Goal: Task Accomplishment & Management: Manage account settings

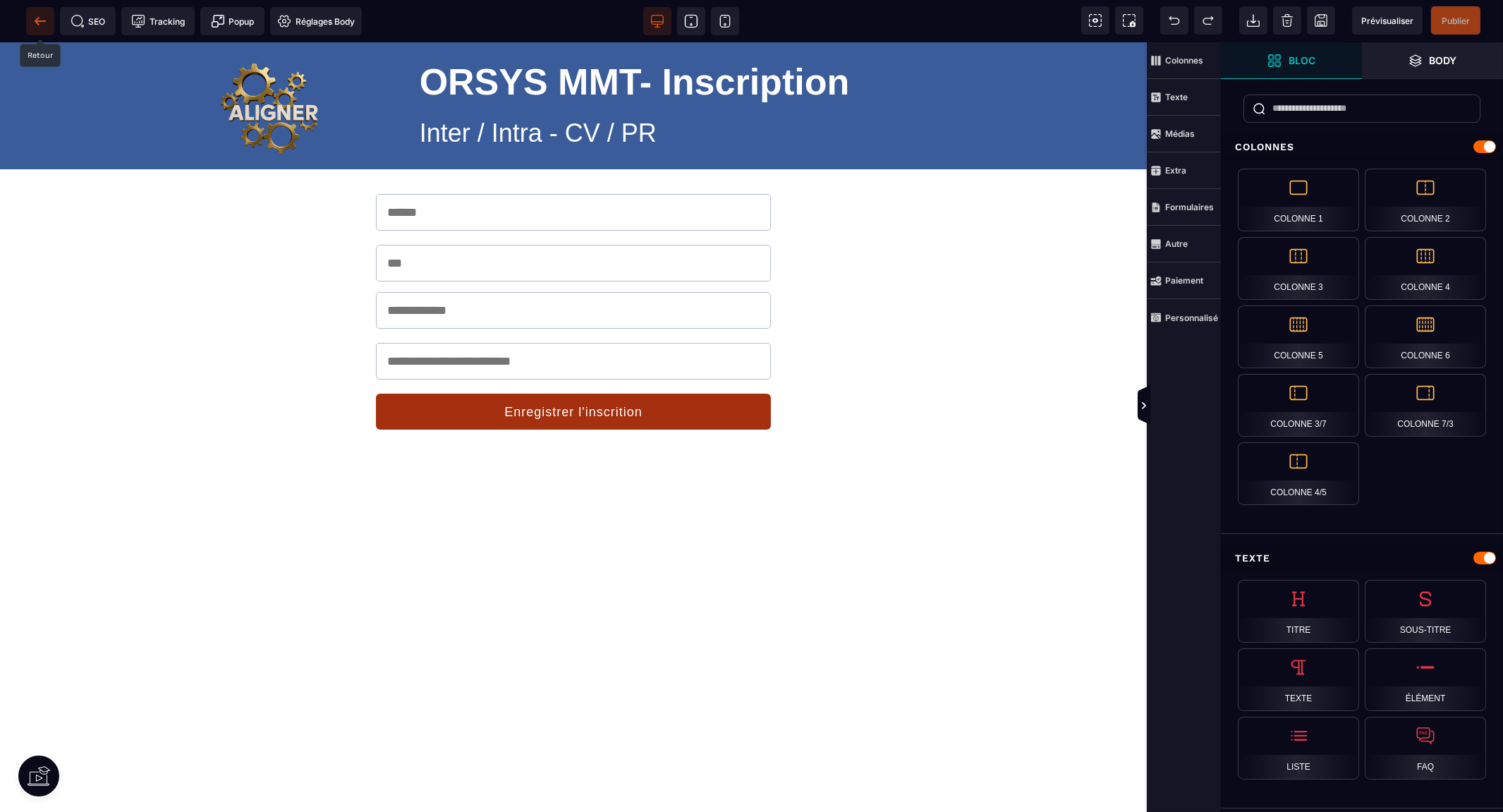
click at [35, 24] on icon at bounding box center [40, 21] width 14 height 14
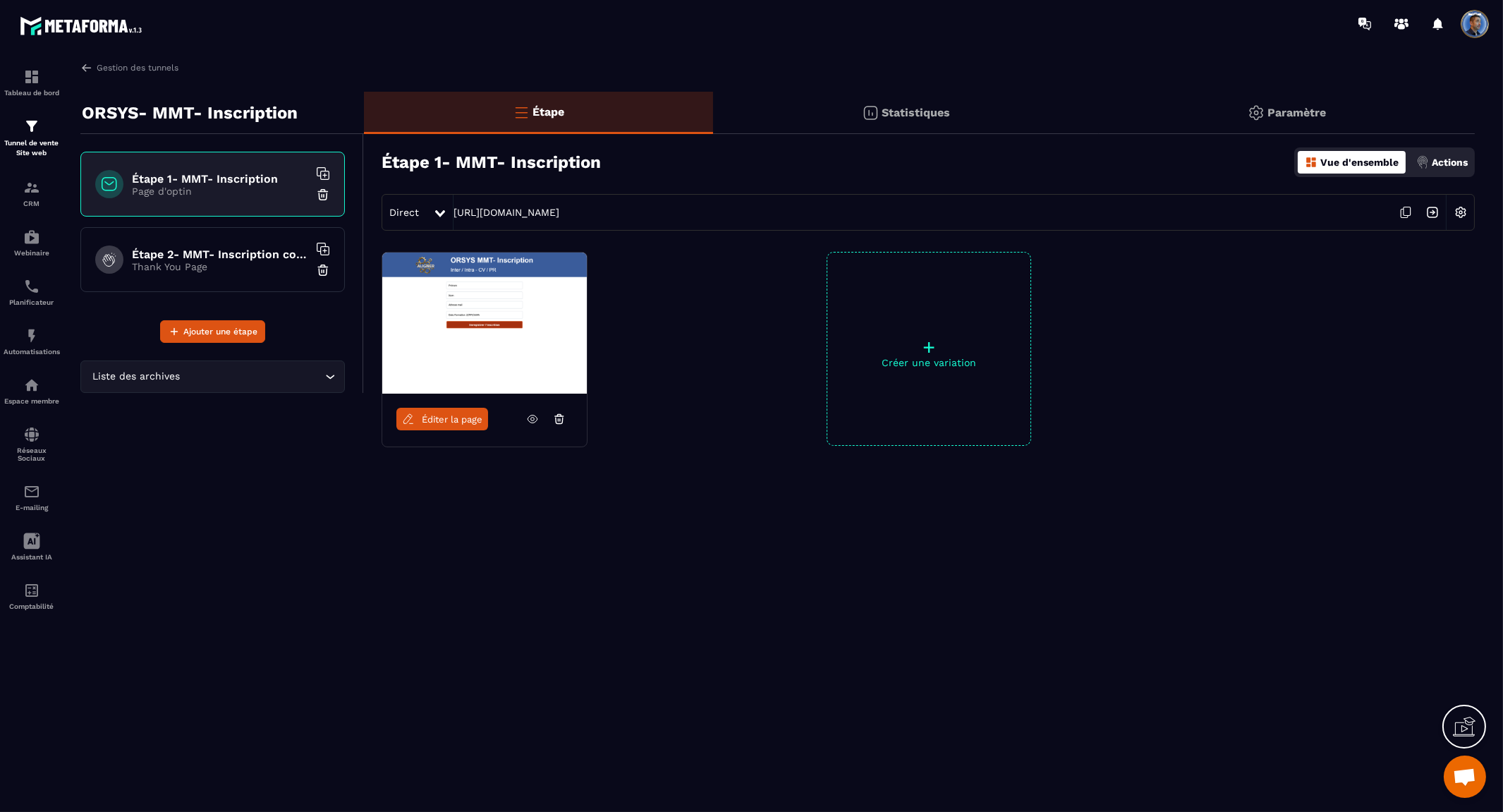
click at [1444, 161] on p "Actions" at bounding box center [1450, 162] width 36 height 11
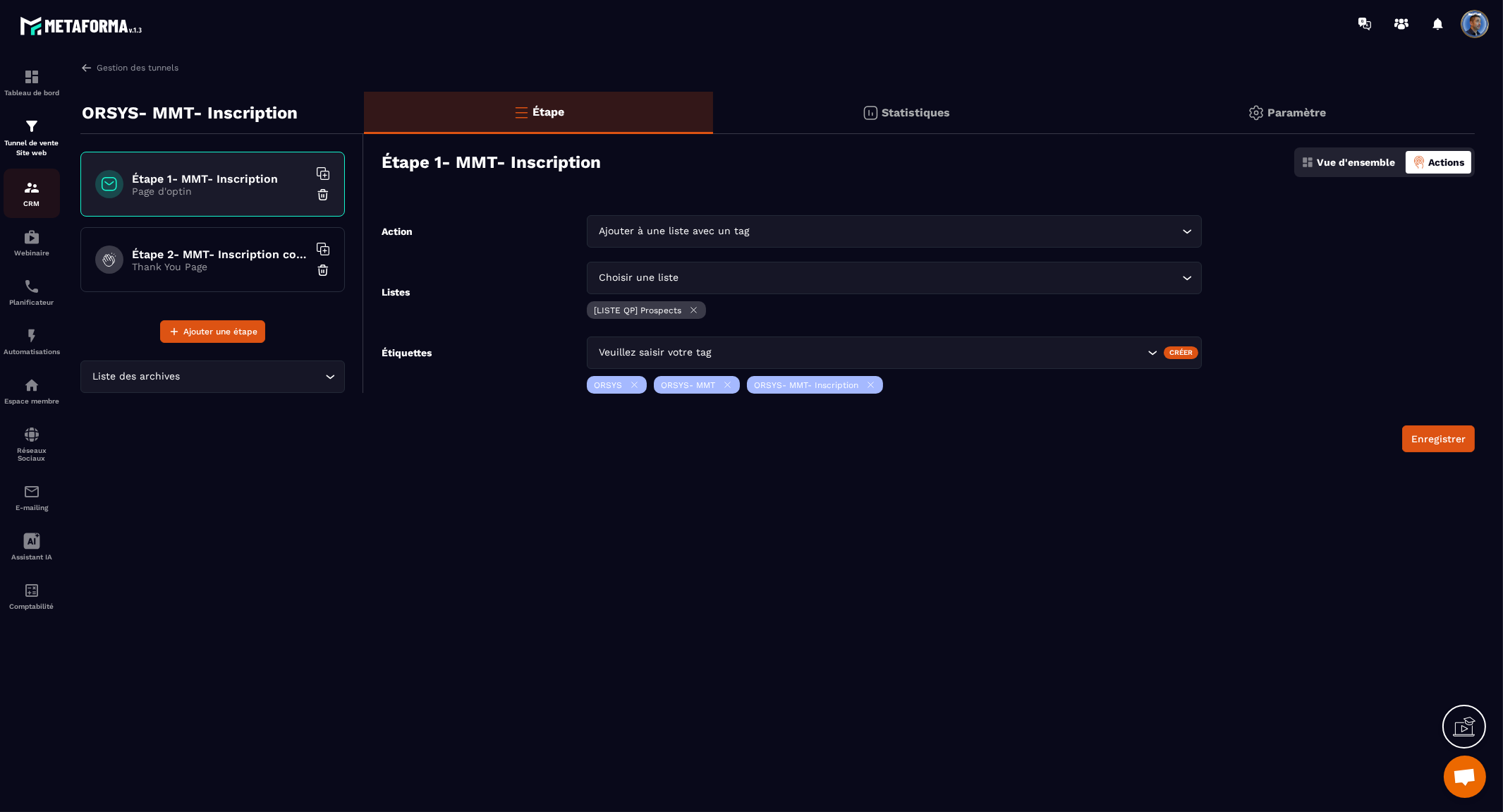
click at [35, 201] on p "CRM" at bounding box center [32, 204] width 56 height 8
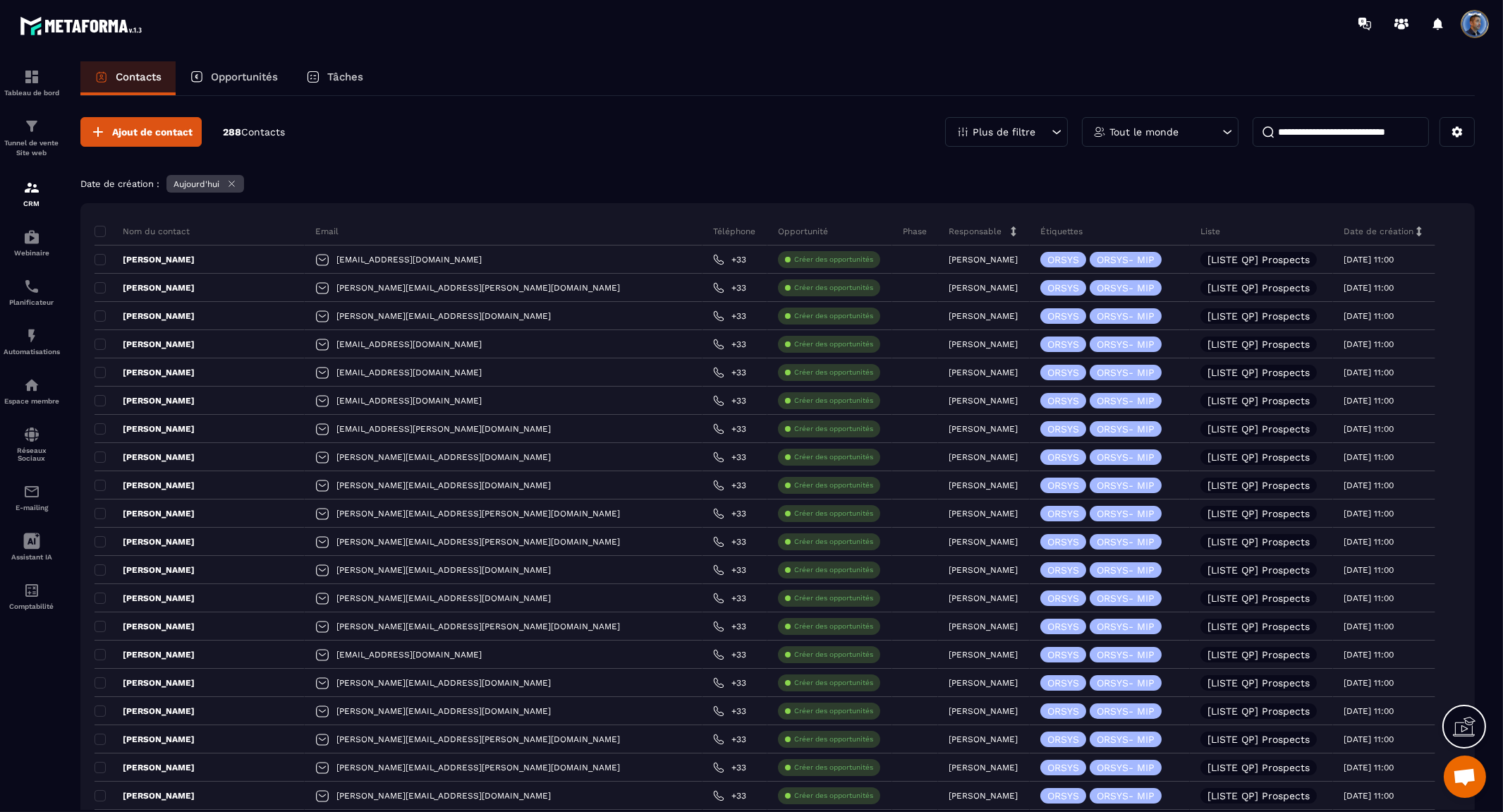
click at [1052, 133] on icon at bounding box center [1056, 131] width 14 height 14
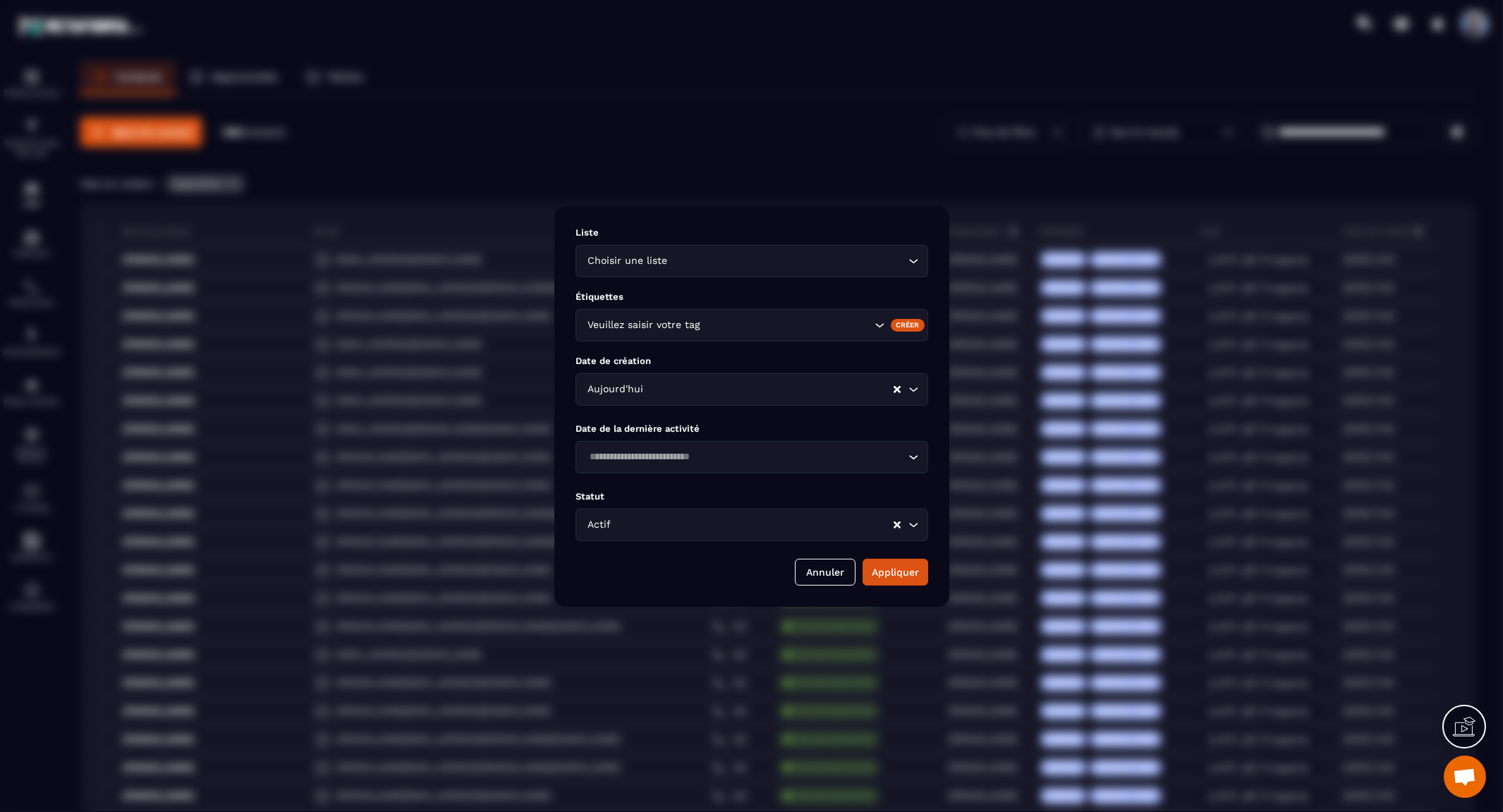
click at [859, 198] on div "Modal window" at bounding box center [752, 406] width 1503 height 812
click at [1435, 122] on div "Modal window" at bounding box center [752, 406] width 1503 height 812
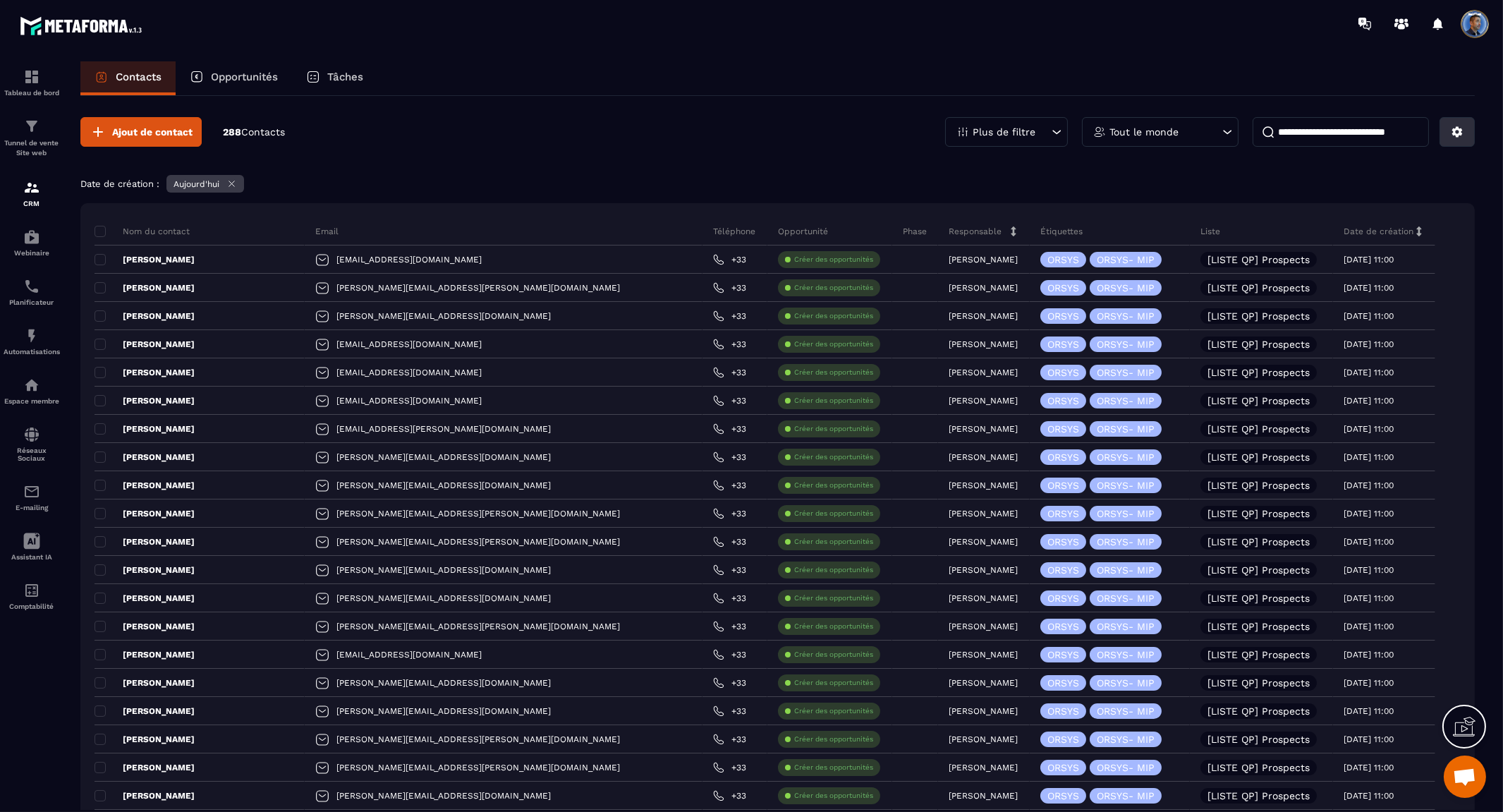
click at [1458, 135] on icon at bounding box center [1457, 132] width 11 height 11
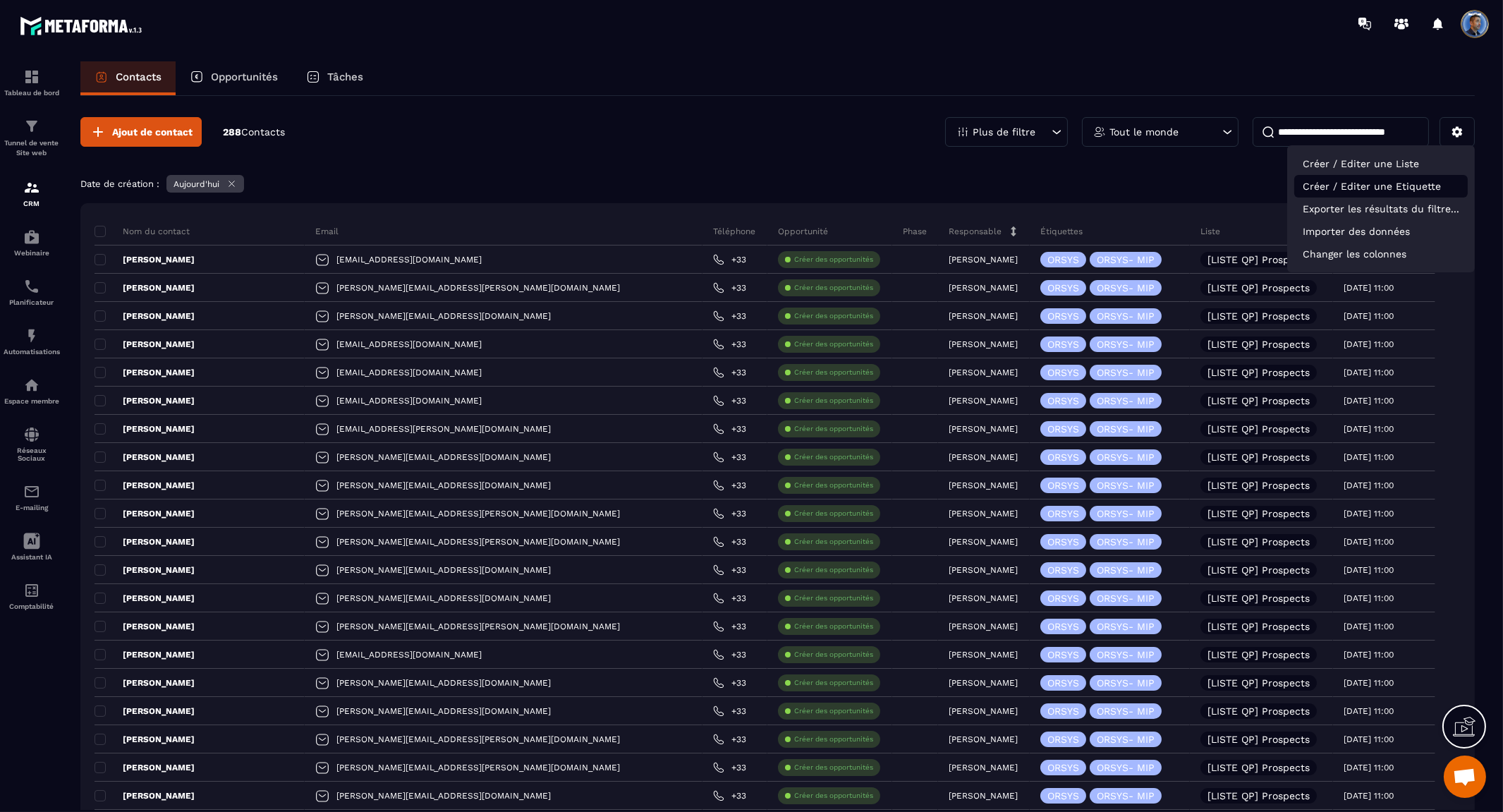
click at [1410, 191] on p "Créer / Editer une Etiquette" at bounding box center [1381, 186] width 173 height 23
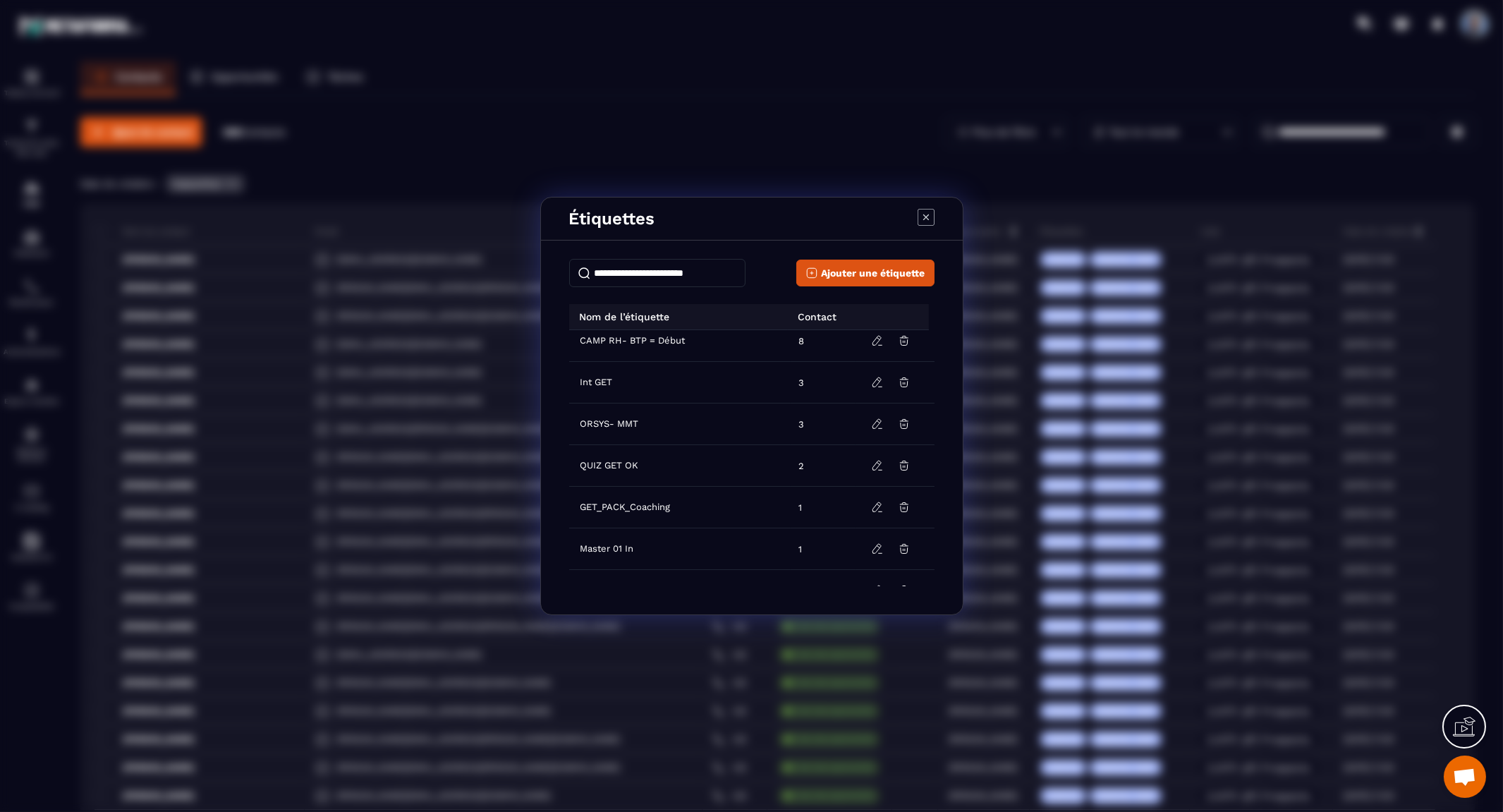
scroll to position [369, 0]
click at [927, 213] on icon "Modal window" at bounding box center [926, 217] width 17 height 17
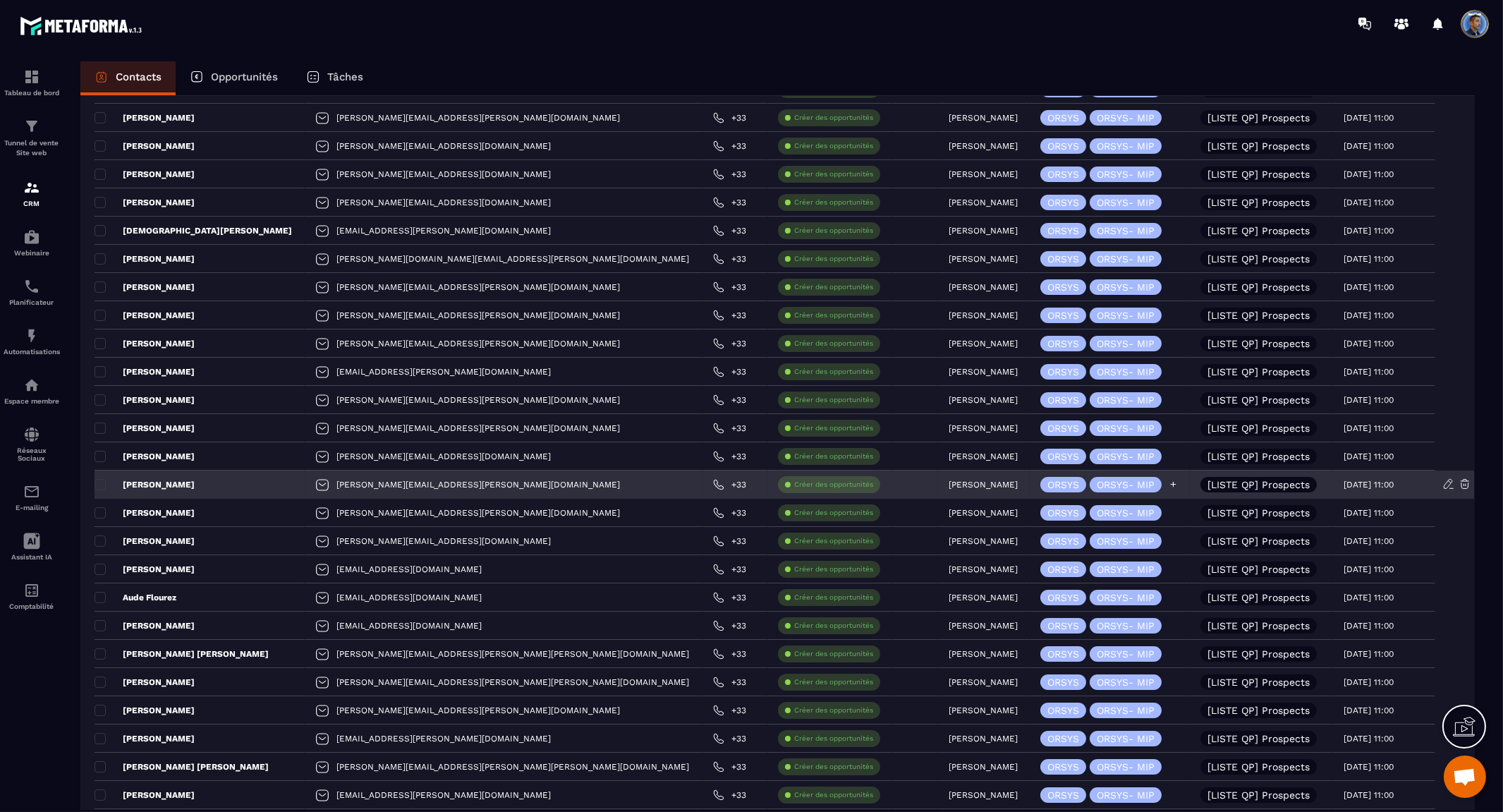
scroll to position [2021, 0]
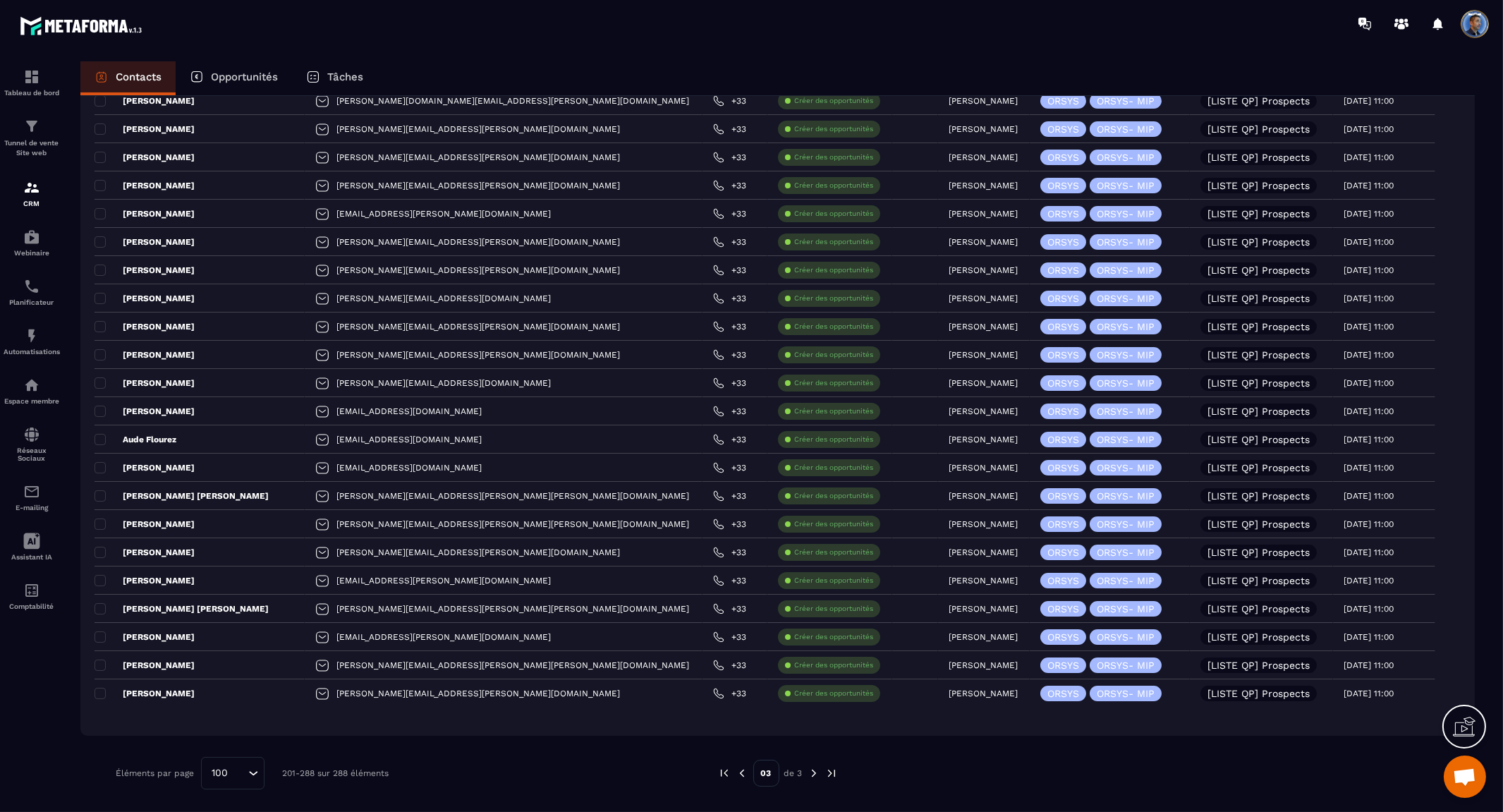
click at [833, 769] on img at bounding box center [831, 773] width 13 height 13
click at [830, 771] on img at bounding box center [831, 773] width 13 height 13
click at [830, 774] on img at bounding box center [831, 773] width 13 height 13
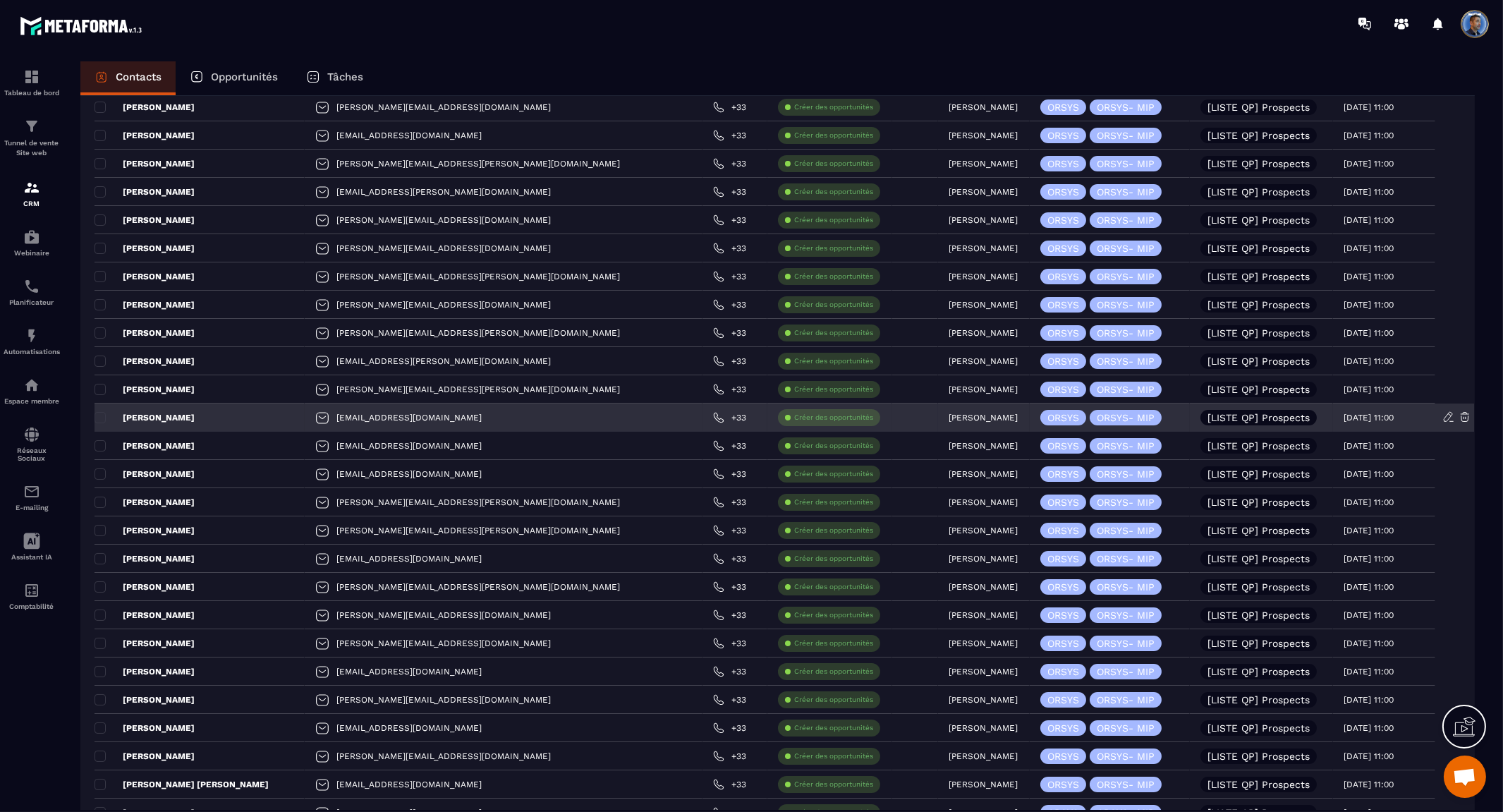
scroll to position [7033, 0]
